Goal: Transaction & Acquisition: Purchase product/service

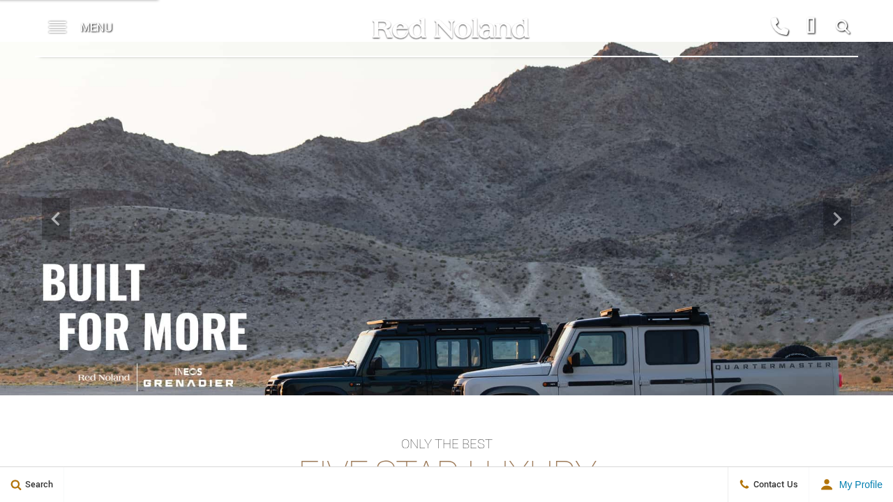
click at [58, 30] on span at bounding box center [57, 28] width 17 height 56
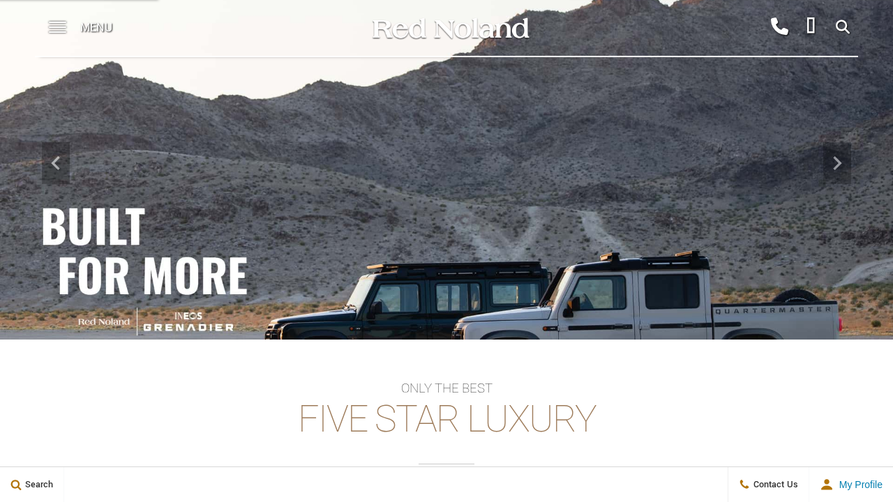
click at [93, 26] on span "Menu" at bounding box center [96, 28] width 32 height 56
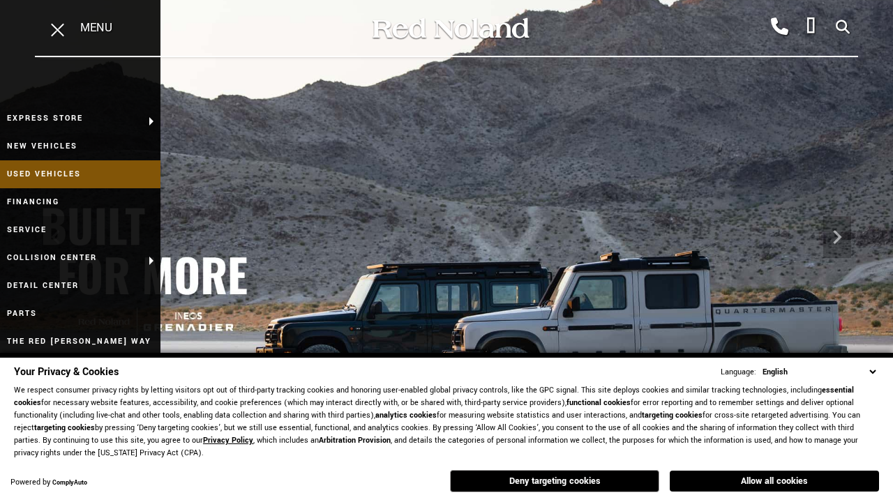
click at [84, 165] on link "Used Vehicles" at bounding box center [80, 174] width 160 height 28
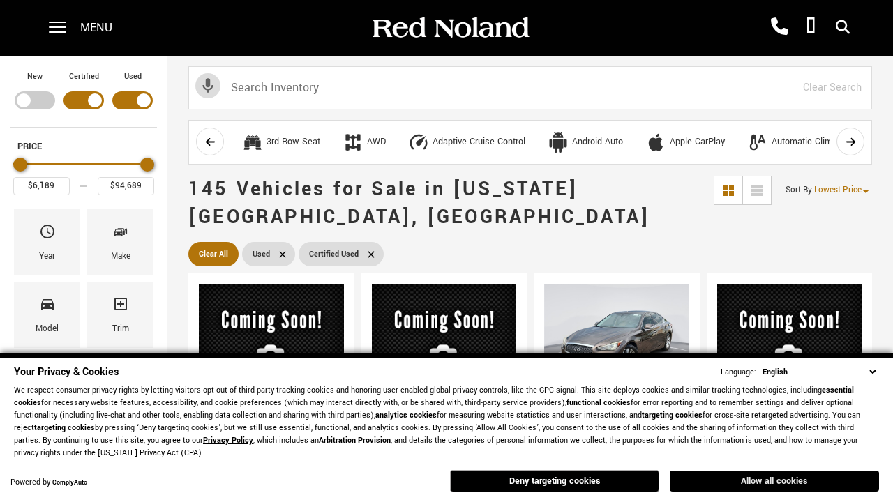
scroll to position [185, 0]
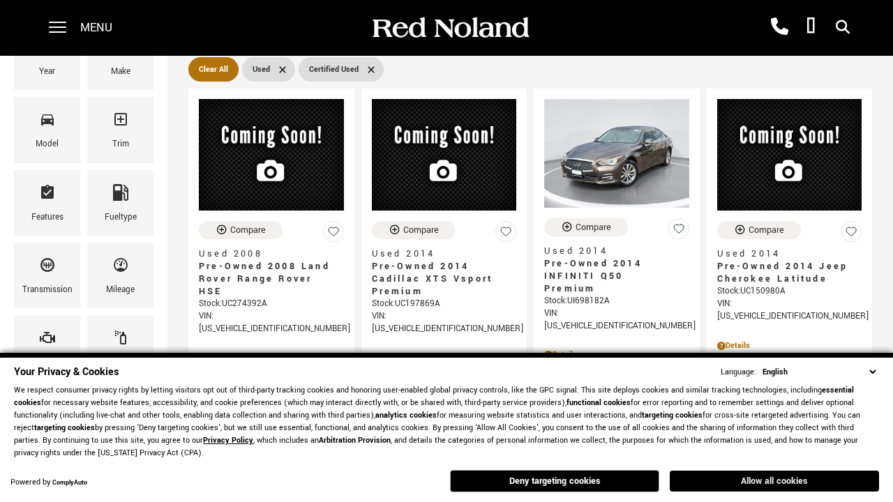
click at [801, 474] on button "Allow all cookies" at bounding box center [774, 481] width 209 height 21
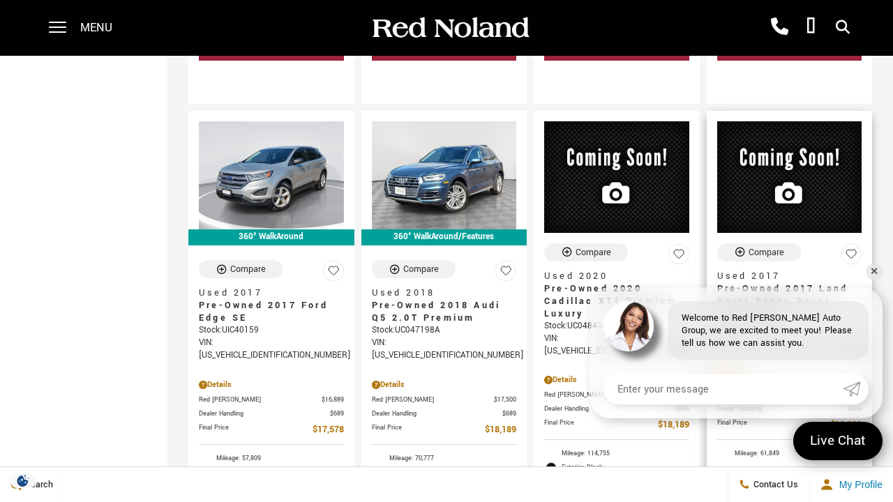
scroll to position [1415, 0]
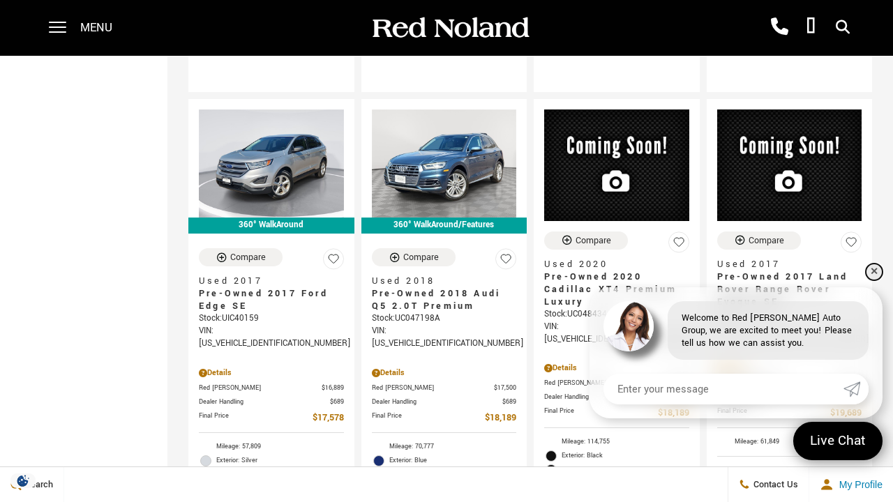
click at [880, 271] on link "✕" at bounding box center [874, 272] width 17 height 17
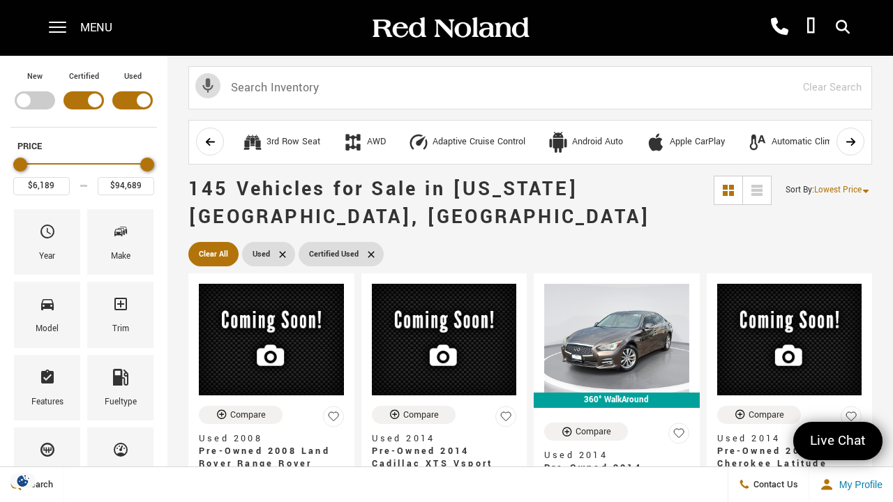
scroll to position [0, 0]
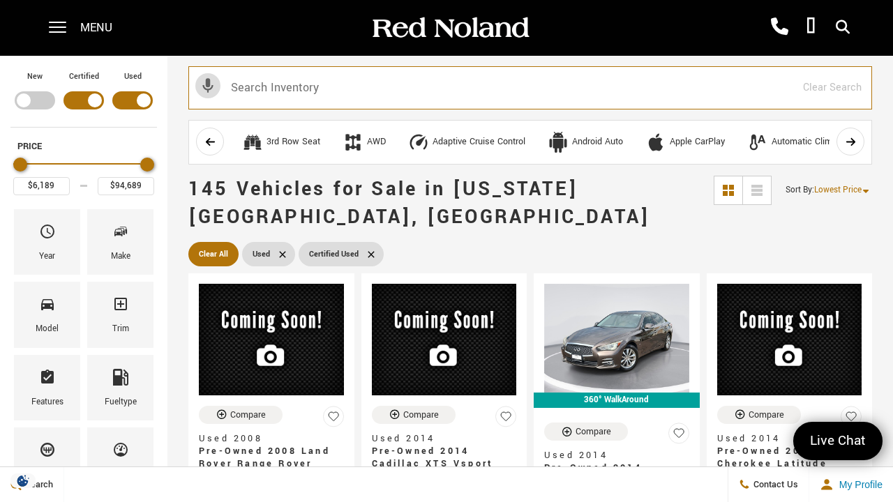
click at [326, 86] on input "text" at bounding box center [530, 87] width 684 height 43
type input "truc"
type input "$18,189"
type input "$92,688"
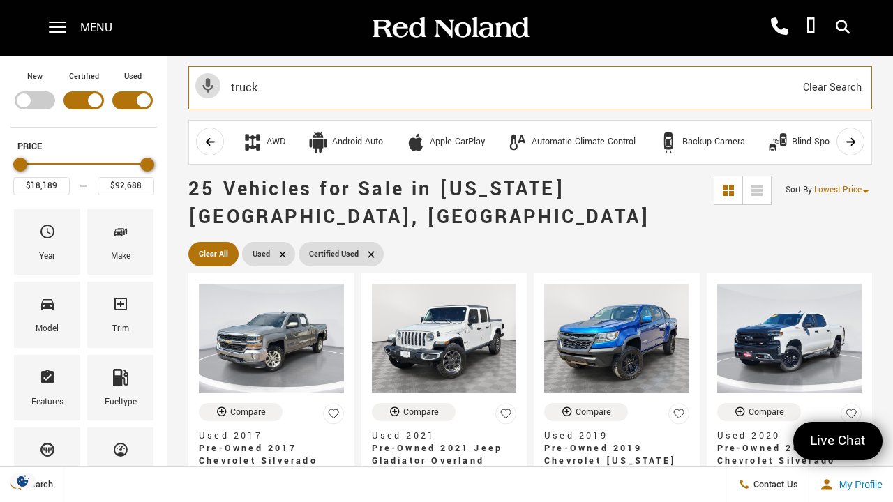
type input "truck"
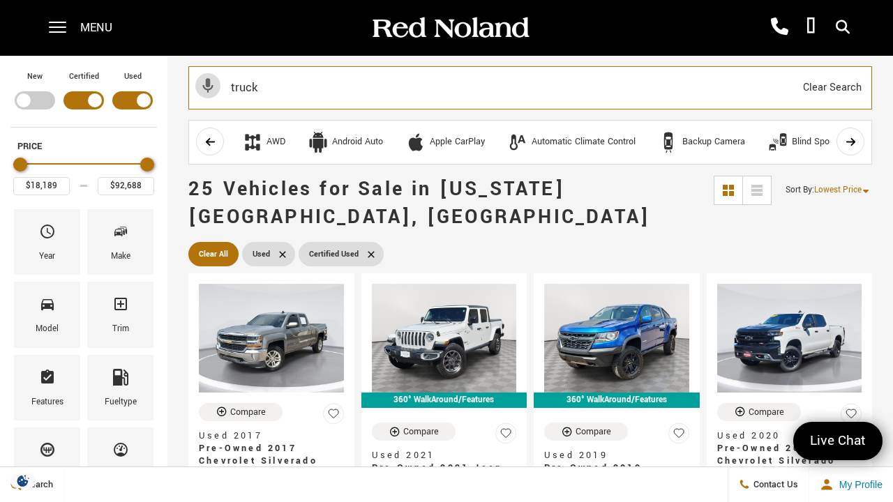
type input "$19,878"
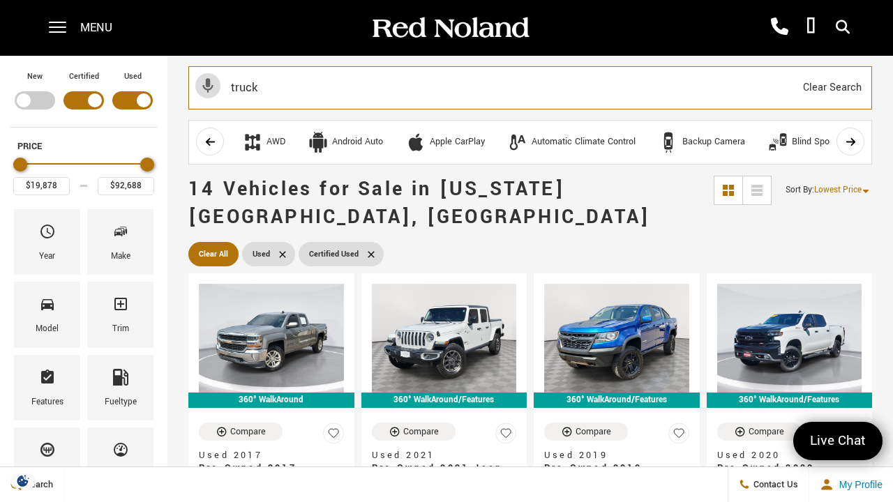
click at [301, 107] on input "truck" at bounding box center [530, 87] width 684 height 43
type input "sedans"
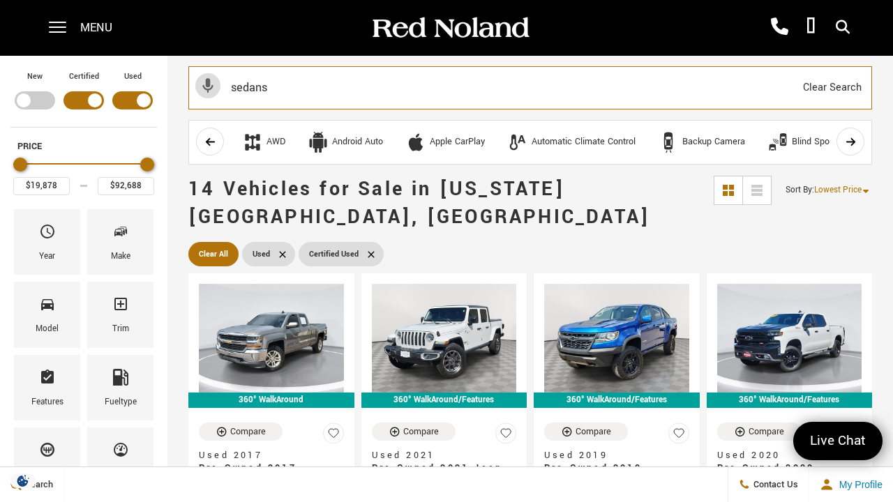
type input "$10,189"
type input "$55,689"
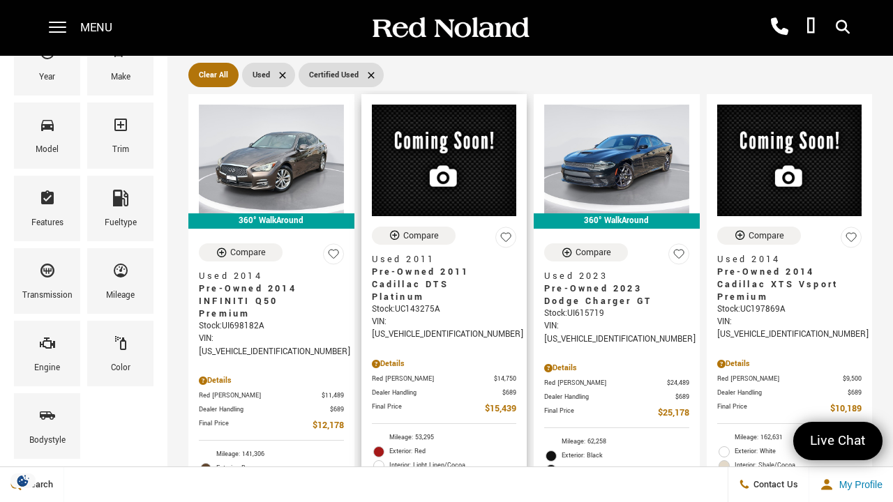
scroll to position [181, 0]
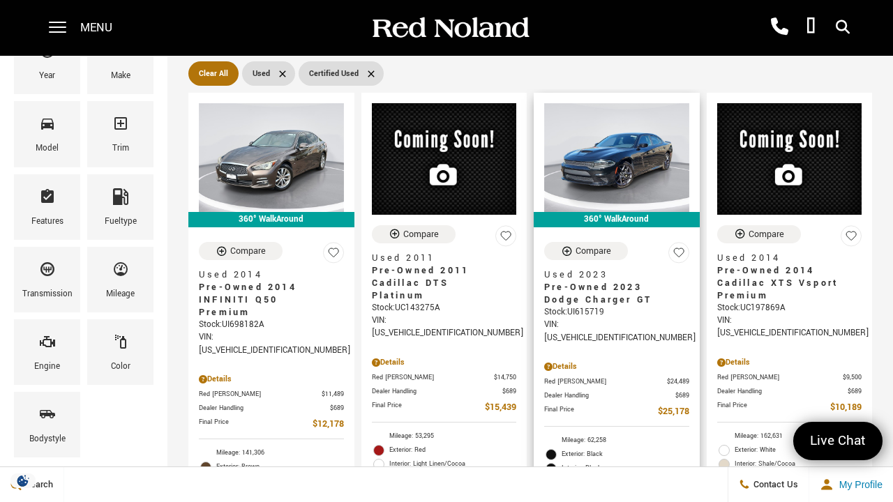
click at [578, 281] on span "Pre-Owned 2023 Dodge Charger GT" at bounding box center [611, 293] width 135 height 25
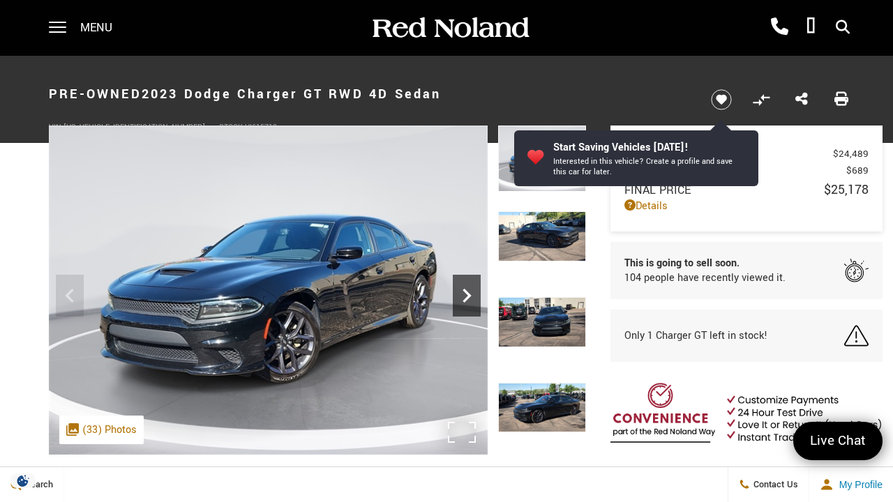
click at [467, 299] on icon "Next" at bounding box center [466, 296] width 8 height 14
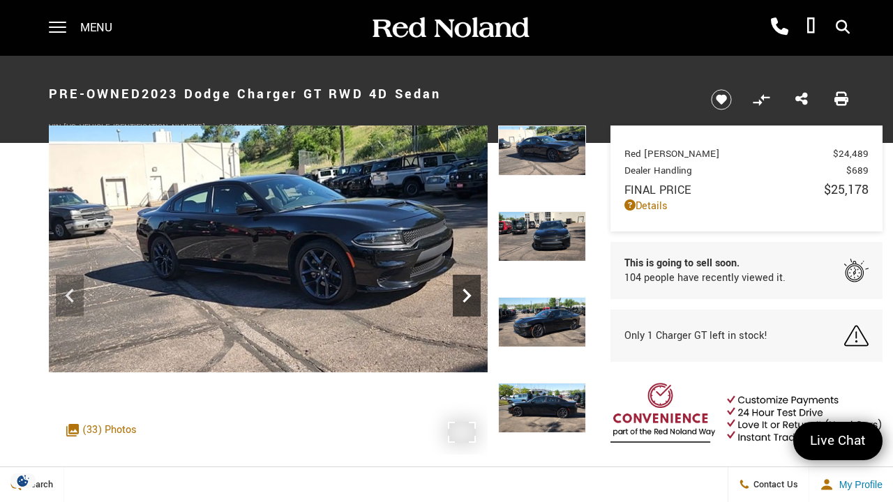
click at [469, 296] on icon "Next" at bounding box center [466, 296] width 8 height 14
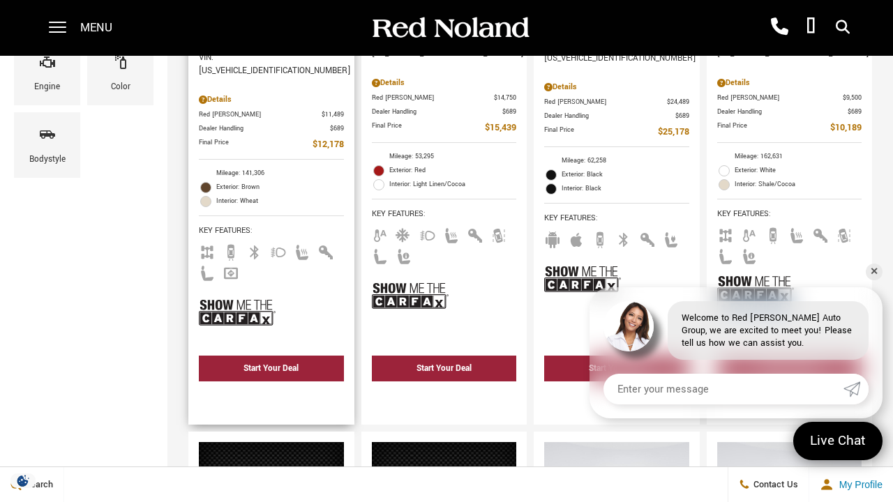
scroll to position [468, 0]
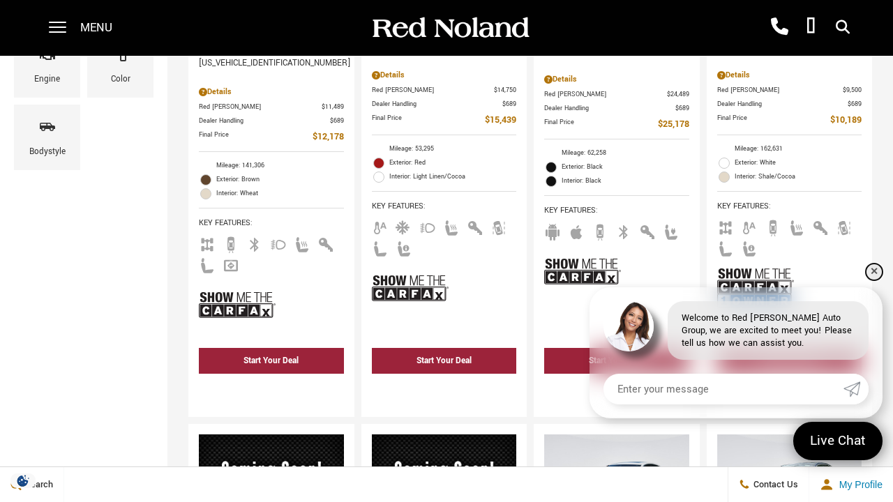
click at [874, 273] on link "✕" at bounding box center [874, 272] width 17 height 17
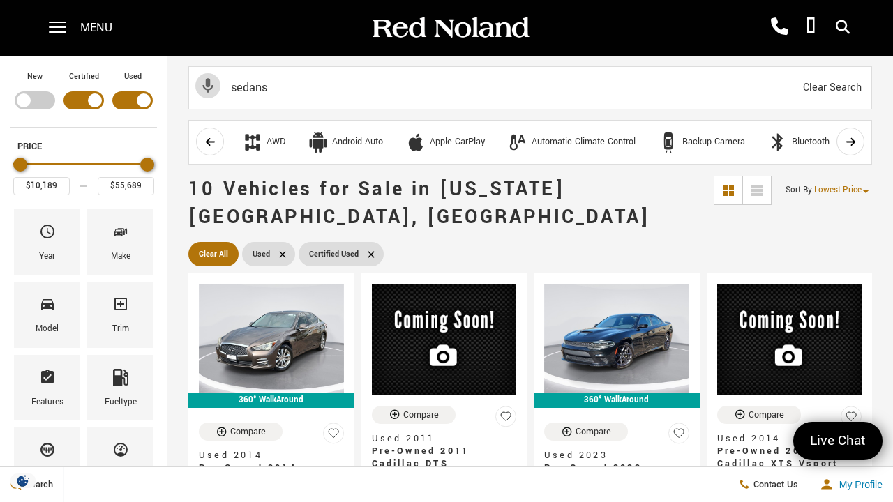
scroll to position [0, 0]
click at [512, 204] on h1 "10 Vehicles for Sale in Colorado Springs, CO" at bounding box center [450, 204] width 525 height 56
click at [439, 239] on ul "Clear All Used Certified Used" at bounding box center [530, 254] width 684 height 31
